Goal: Find specific page/section: Find specific page/section

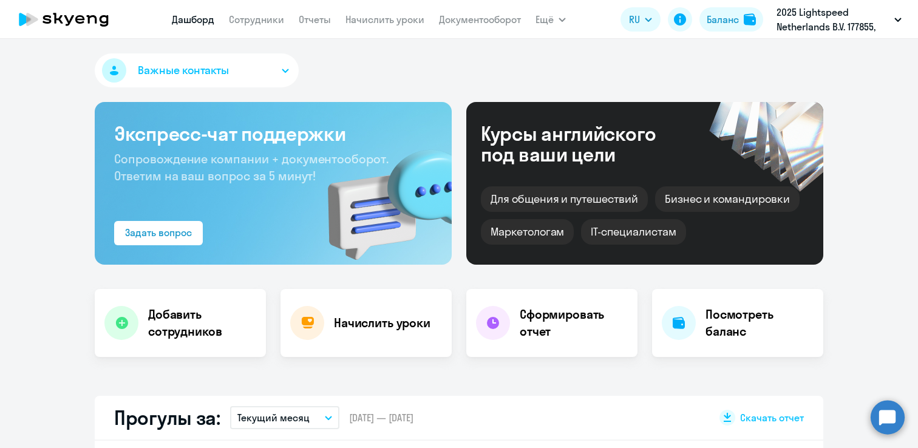
select select "30"
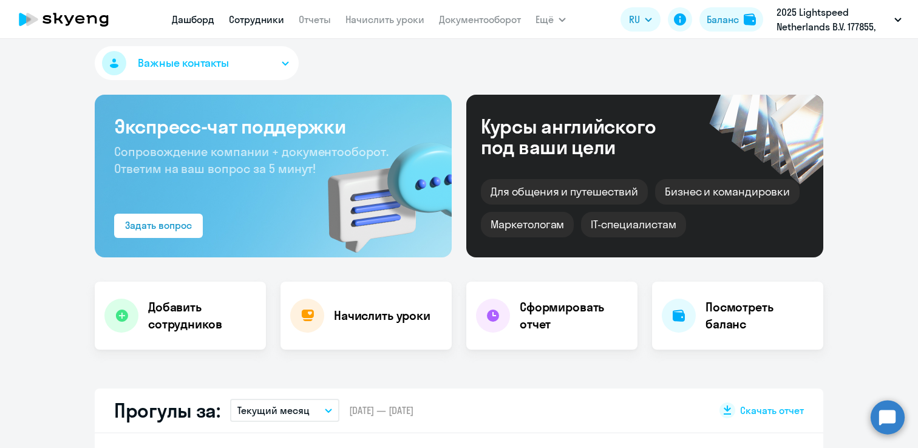
click at [273, 19] on link "Сотрудники" at bounding box center [256, 19] width 55 height 12
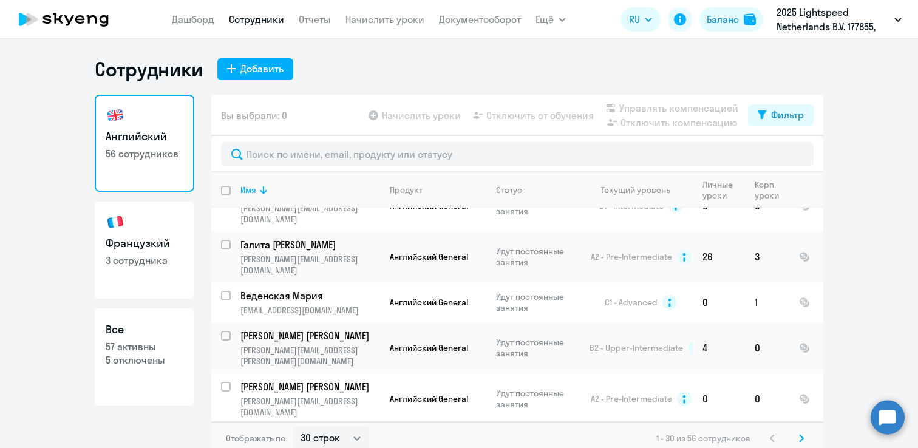
scroll to position [7, 0]
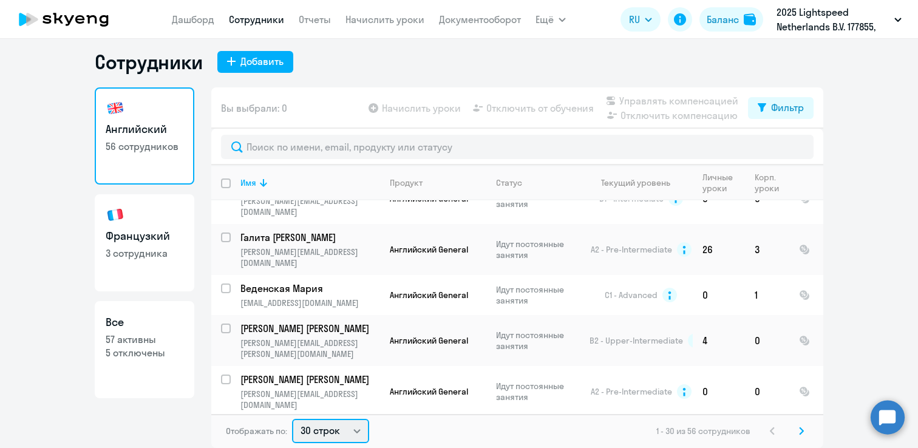
click at [338, 431] on select "30 строк 50 строк 100 строк" at bounding box center [330, 431] width 77 height 24
select select "100"
click at [292, 419] on select "30 строк 50 строк 100 строк" at bounding box center [330, 431] width 77 height 24
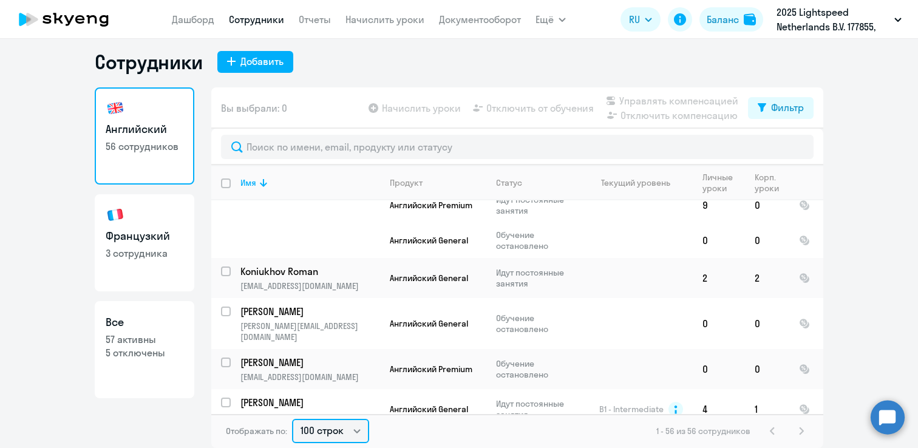
scroll to position [2230, 0]
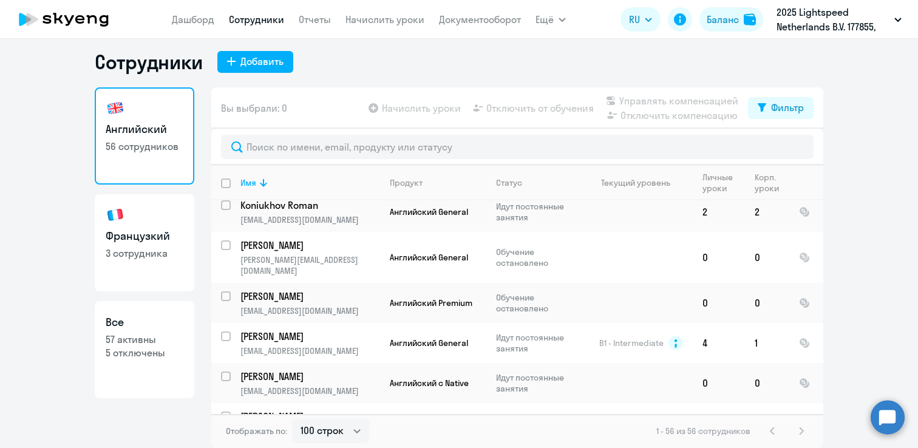
click at [163, 228] on h3 "Французкий" at bounding box center [145, 236] width 78 height 16
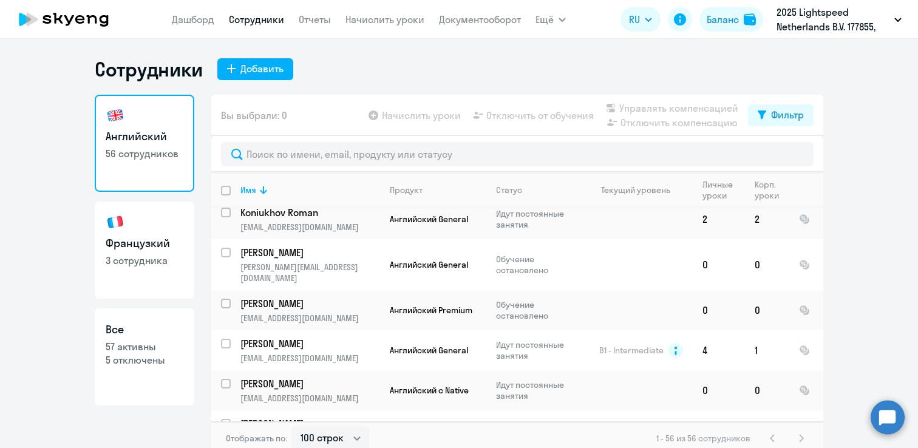
select select "30"
